Goal: Transaction & Acquisition: Purchase product/service

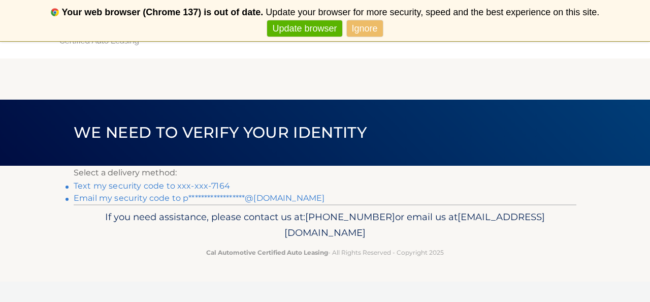
click at [168, 186] on link "Text my security code to xxx-xxx-7164" at bounding box center [152, 186] width 157 height 10
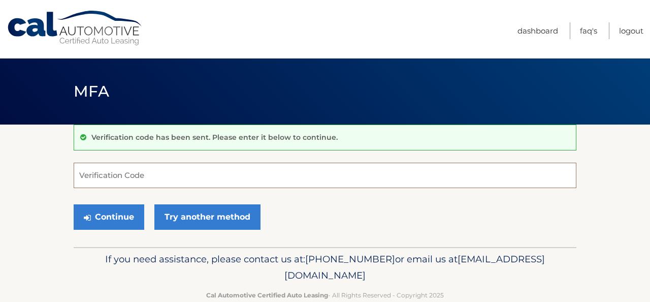
click at [165, 185] on input "Verification Code" at bounding box center [325, 175] width 503 height 25
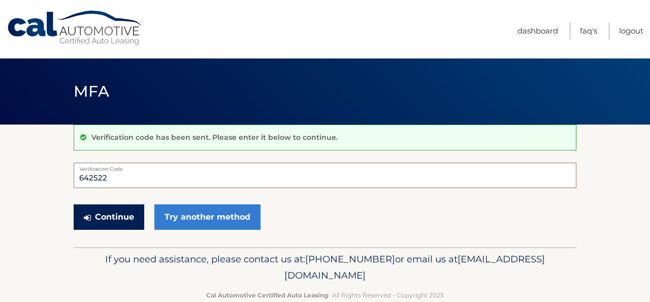
type input "642522"
click at [114, 208] on button "Continue" at bounding box center [109, 216] width 71 height 25
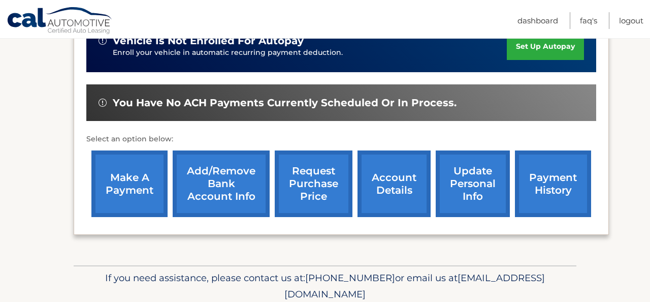
scroll to position [289, 0]
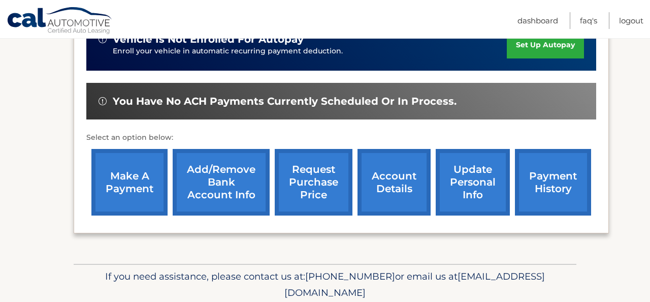
click at [140, 176] on link "make a payment" at bounding box center [129, 182] width 76 height 67
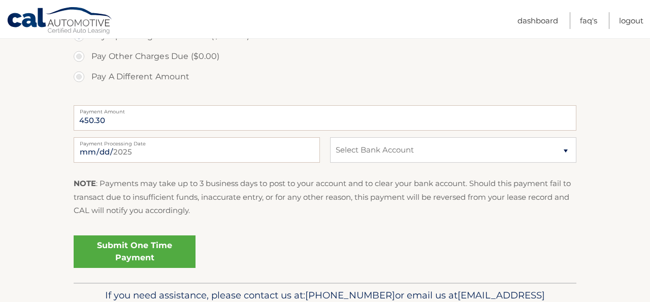
scroll to position [367, 0]
click at [126, 151] on input "2025-09-30" at bounding box center [197, 149] width 246 height 25
click at [413, 154] on select "Select Bank Account Checking WELLS FARGO BANK *****5654 Checking OCEANFIRST BAN…" at bounding box center [453, 149] width 246 height 25
select select "ZDEzYTcxMjYtNjQ4OS00NGRhLTlmMDItYTQ0ZmI1ZDJjODU1"
click at [145, 243] on link "Submit One Time Payment" at bounding box center [135, 251] width 122 height 33
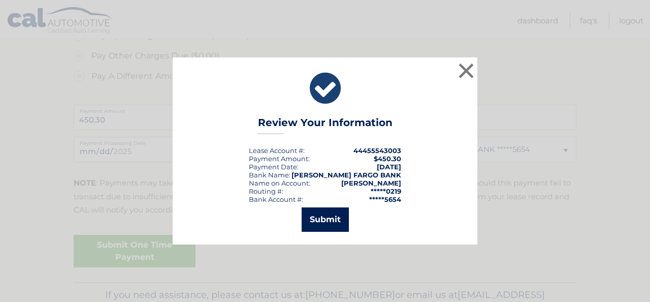
click at [333, 219] on button "Submit" at bounding box center [325, 219] width 47 height 24
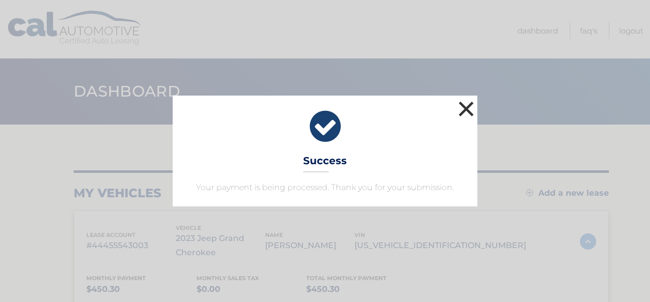
click at [463, 115] on button "×" at bounding box center [466, 109] width 20 height 20
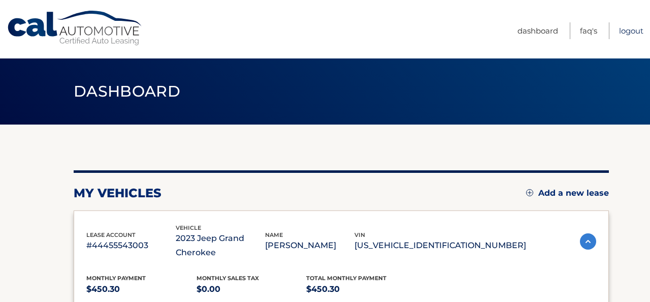
click at [630, 32] on link "Logout" at bounding box center [631, 30] width 24 height 17
